Goal: Task Accomplishment & Management: Complete application form

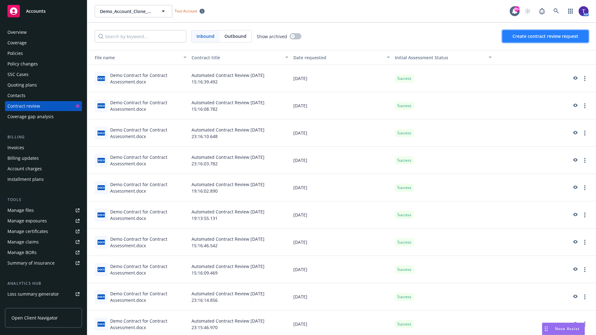
click at [546, 36] on span "Create contract review request" at bounding box center [545, 36] width 66 height 6
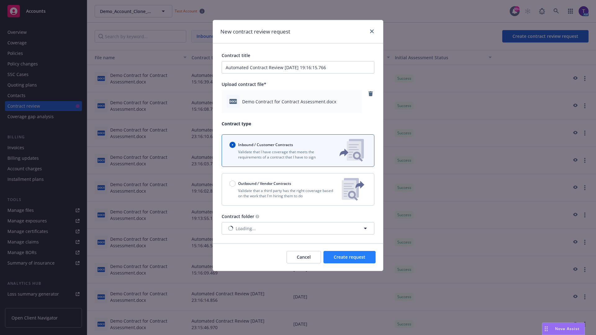
type input "Automated Contract Review [DATE] 19:16:15.766"
click at [349, 257] on span "Create request" at bounding box center [350, 257] width 32 height 6
